Goal: Transaction & Acquisition: Purchase product/service

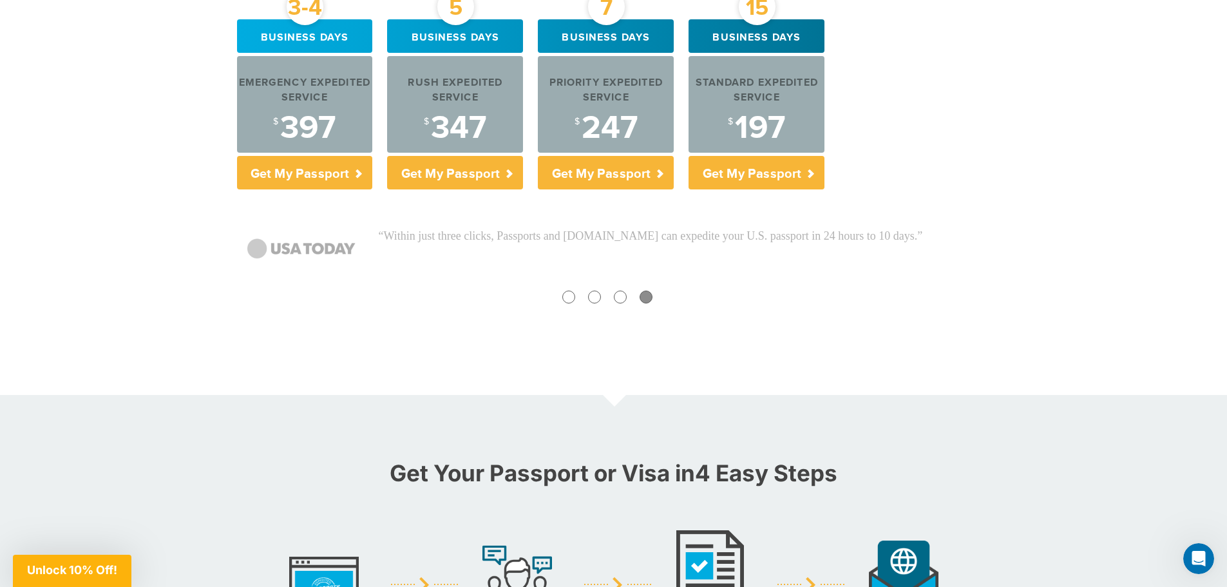
scroll to position [451, 0]
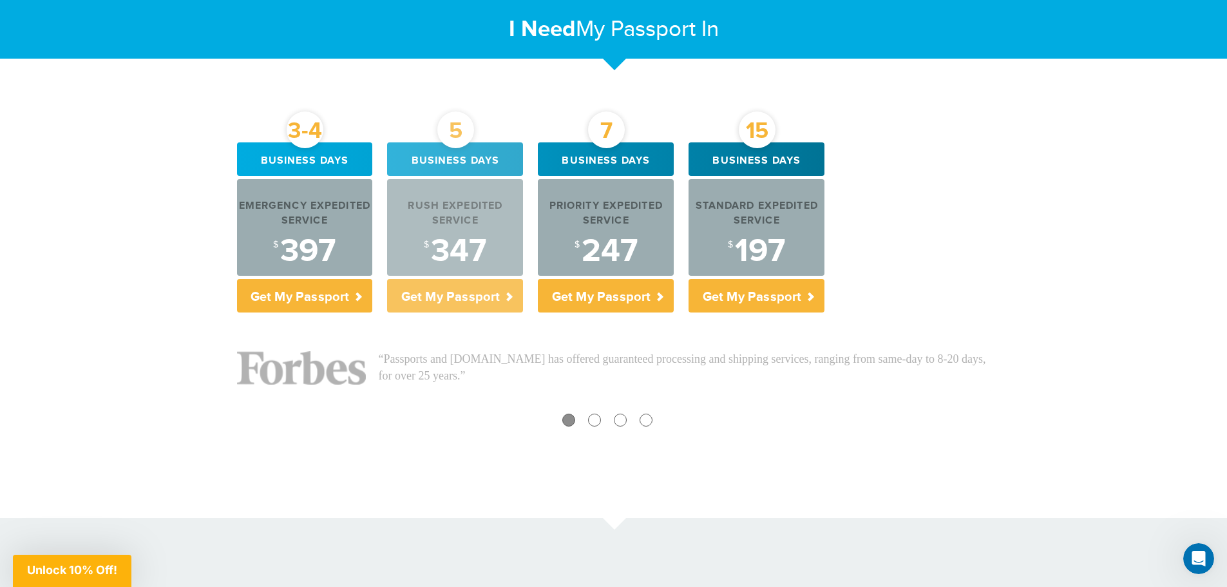
click at [466, 204] on div "Rush Expedited Service" at bounding box center [455, 214] width 136 height 30
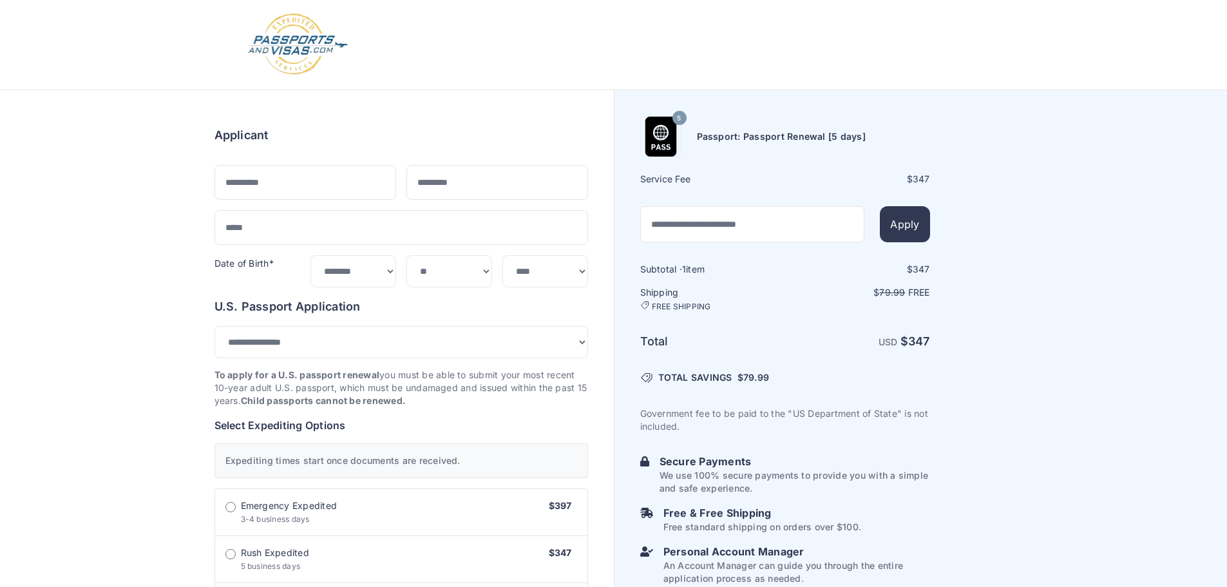
select select "*******"
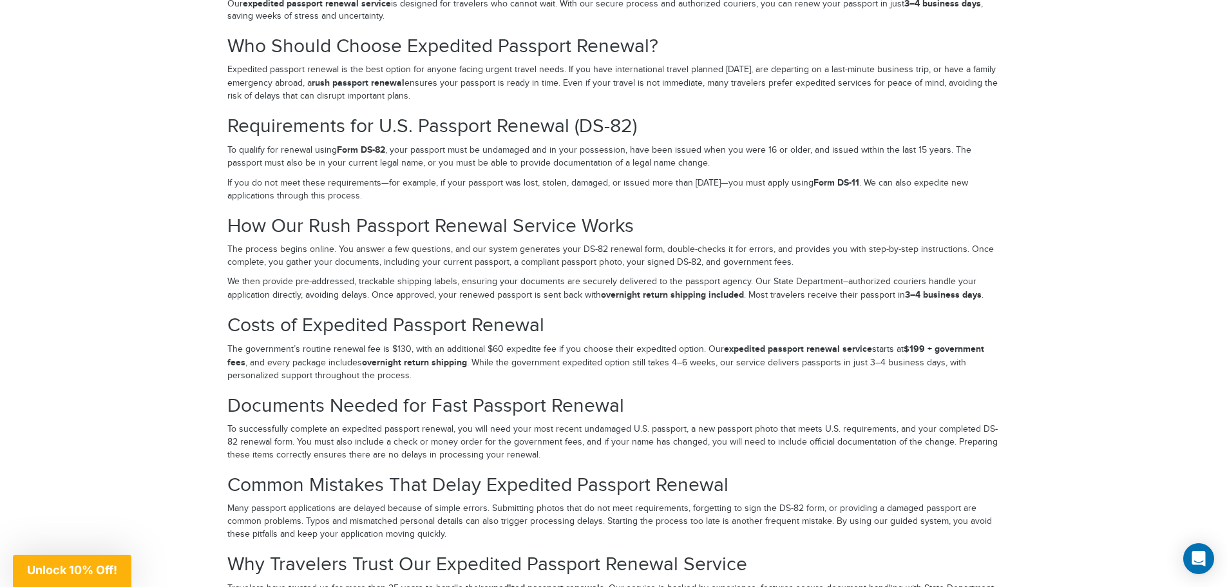
scroll to position [2126, 0]
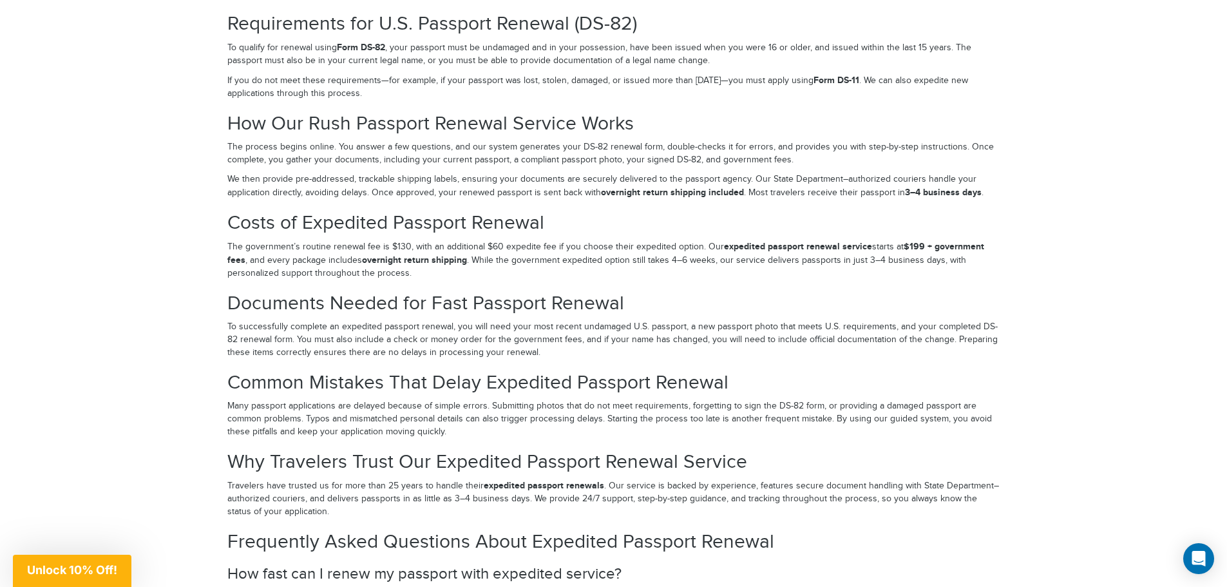
click at [227, 325] on p "To successfully complete an expedited passport renewal, you will need your most…" at bounding box center [613, 340] width 773 height 39
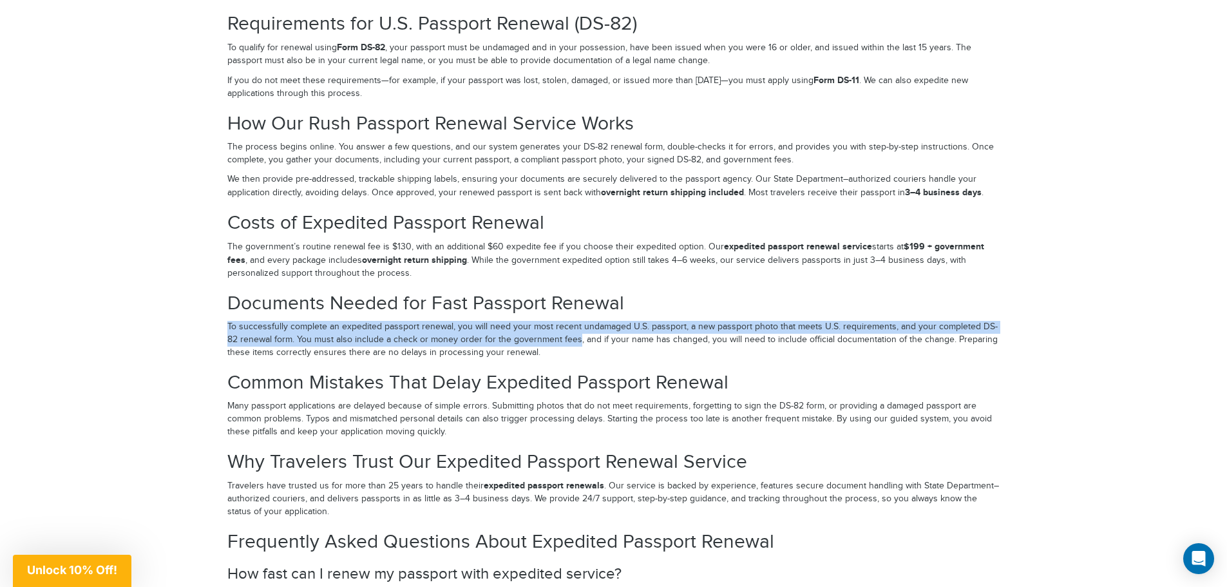
drag, startPoint x: 227, startPoint y: 325, endPoint x: 553, endPoint y: 337, distance: 325.6
click at [553, 337] on p "To successfully complete an expedited passport renewal, you will need your most…" at bounding box center [613, 340] width 773 height 39
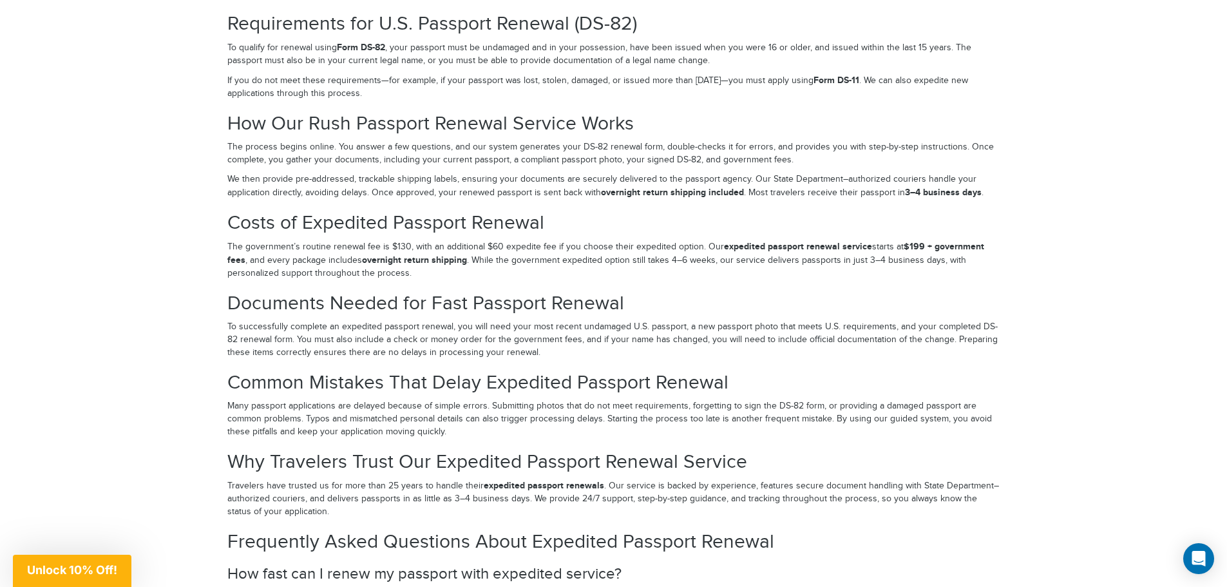
click at [239, 287] on main "Expedited U.S. Passport Renewal – Fast, Secure & Simple When international trav…" at bounding box center [613, 248] width 773 height 1236
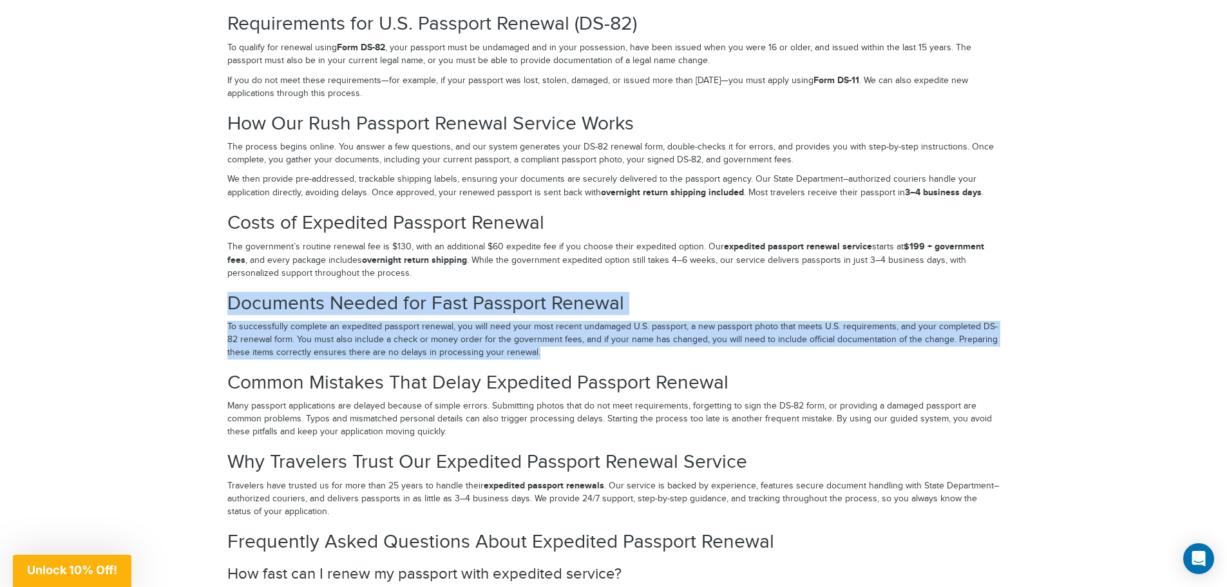
drag, startPoint x: 229, startPoint y: 300, endPoint x: 566, endPoint y: 351, distance: 340.7
click at [566, 351] on section "Documents Needed for Fast Passport Renewal To successfully complete an expedite…" at bounding box center [613, 326] width 773 height 66
copy section "Documents Needed for Fast Passport Renewal To successfully complete an expedite…"
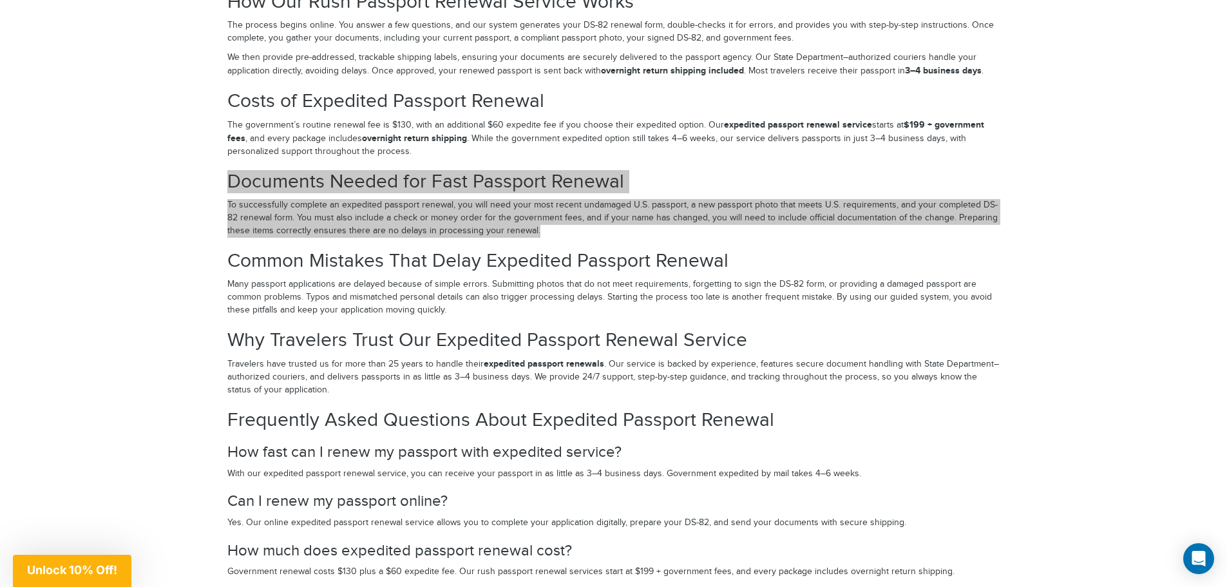
scroll to position [2577, 0]
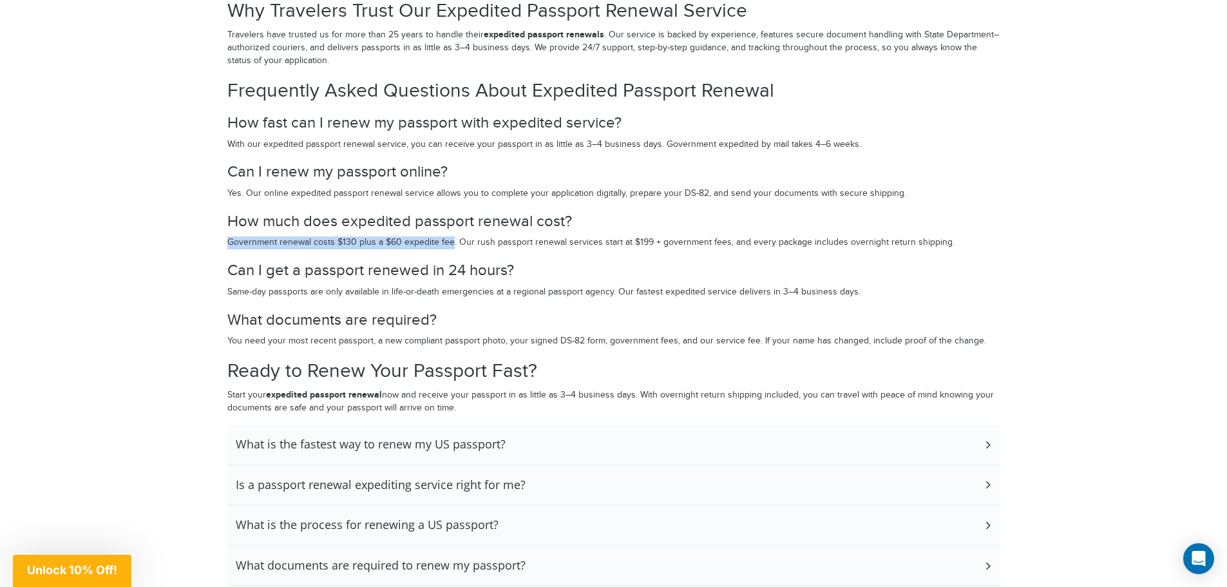
drag, startPoint x: 229, startPoint y: 245, endPoint x: 450, endPoint y: 245, distance: 221.0
click at [450, 245] on p "Government renewal costs $130 plus a $60 expedite fee. Our rush passport renewa…" at bounding box center [613, 242] width 773 height 13
copy p "Government renewal costs $130 plus a $60 expedite fee"
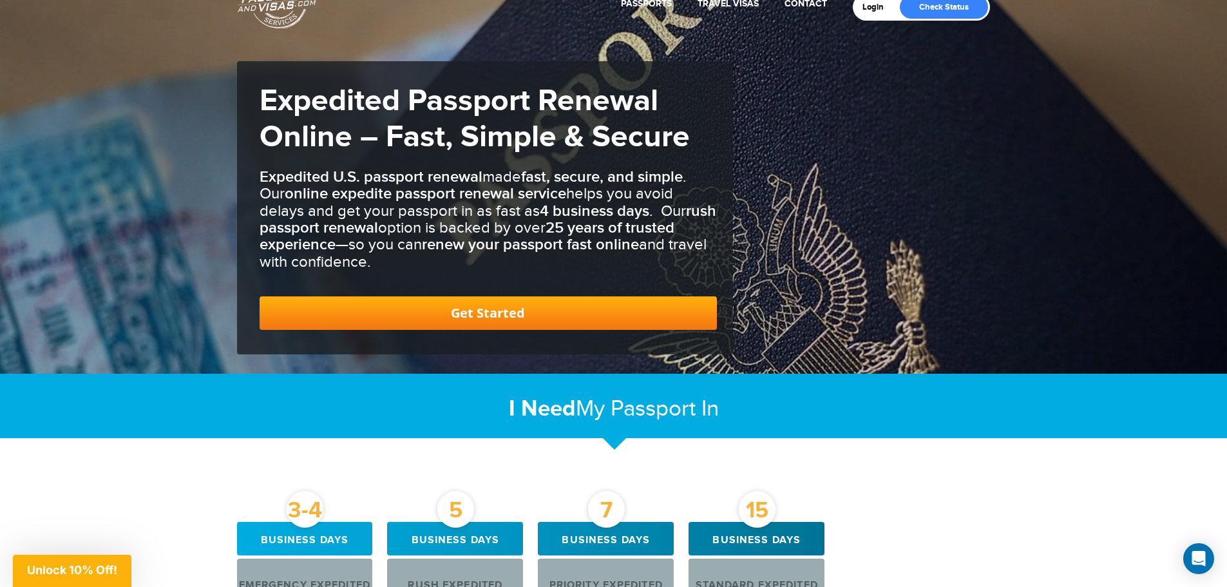
scroll to position [0, 0]
